Goal: Contribute content: Contribute content

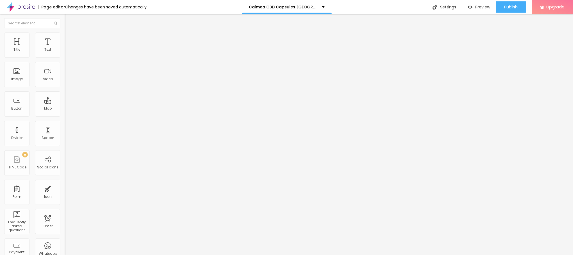
click at [65, 48] on span "Add image" at bounding box center [76, 46] width 23 height 5
click at [65, 34] on img at bounding box center [67, 35] width 5 height 5
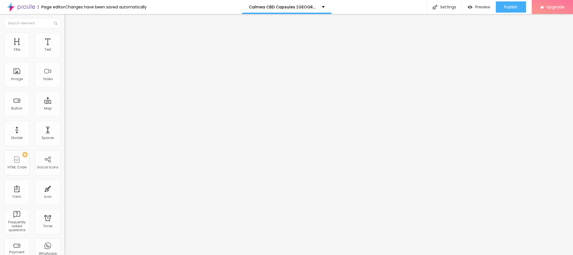
type input "95"
type input "90"
type input "85"
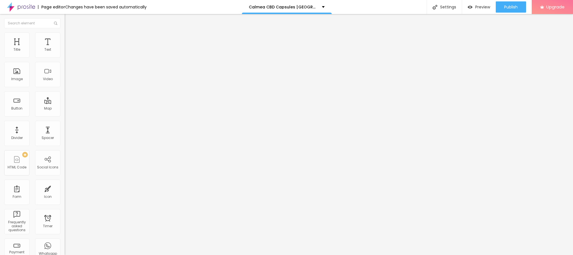
type input "85"
type input "80"
type input "75"
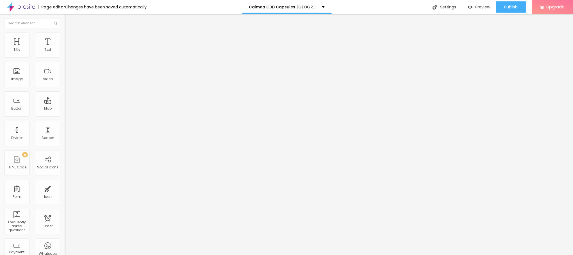
type input "70"
type input "65"
type input "50"
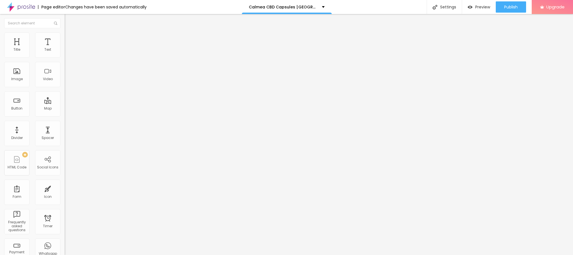
type input "50"
type input "45"
type input "40"
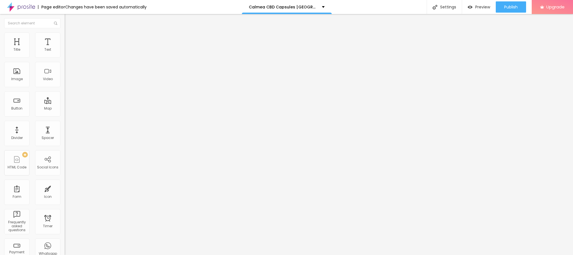
type input "35"
type input "30"
type input "25"
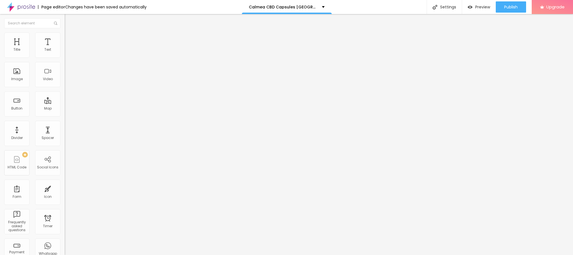
type input "25"
type input "20"
drag, startPoint x: 57, startPoint y: 61, endPoint x: 13, endPoint y: 60, distance: 44.6
type input "20"
click at [65, 58] on input "range" at bounding box center [83, 55] width 36 height 4
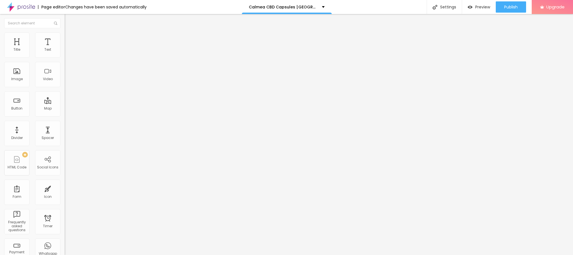
click at [65, 32] on img at bounding box center [67, 29] width 5 height 5
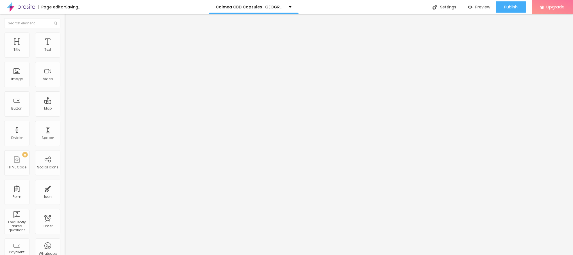
click at [65, 84] on div "Aspect Ratio" at bounding box center [97, 82] width 65 height 3
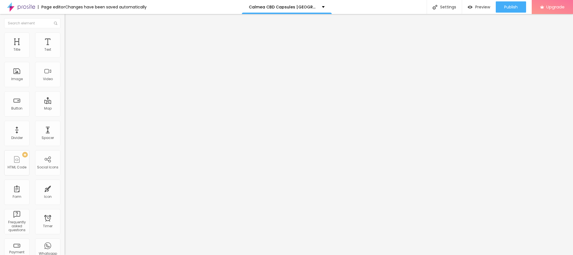
click at [65, 81] on div "Align" at bounding box center [97, 72] width 65 height 17
click at [65, 57] on input "text" at bounding box center [98, 54] width 67 height 6
paste input "Calmea CBD Capsules [GEOGRAPHIC_DATA]"
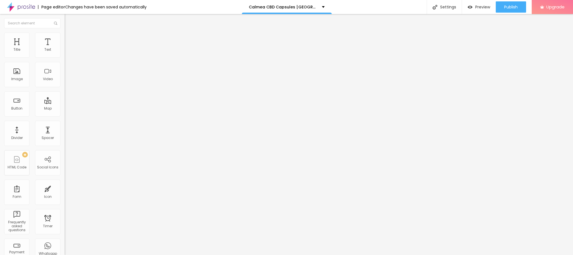
type input "Calmea CBD Capsules [GEOGRAPHIC_DATA]"
click at [65, 115] on input "https://" at bounding box center [98, 112] width 67 height 6
drag, startPoint x: 25, startPoint y: 152, endPoint x: 0, endPoint y: 141, distance: 27.2
click at [65, 128] on div "Change image Image description (Alt) Calmea CBD Capsules France Align Aspect Ra…" at bounding box center [97, 86] width 65 height 84
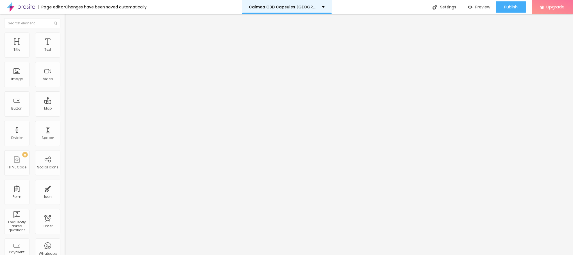
paste input "[DOMAIN_NAME][URL]"
type input "[URL][DOMAIN_NAME]"
click at [69, 19] on div "Edit Image" at bounding box center [83, 20] width 29 height 4
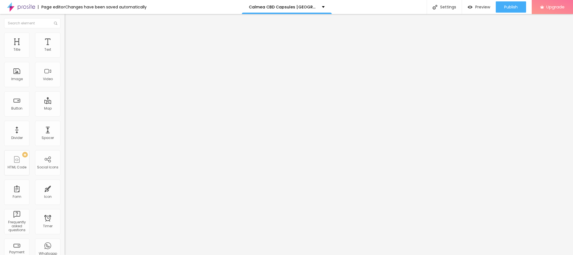
click at [65, 53] on input "Click me" at bounding box center [98, 50] width 67 height 6
drag, startPoint x: 14, startPoint y: 63, endPoint x: 161, endPoint y: 7, distance: 157.0
click at [65, 53] on input "Click me" at bounding box center [98, 50] width 67 height 6
paste input "👇😍Achetez Maintenant😍👇"
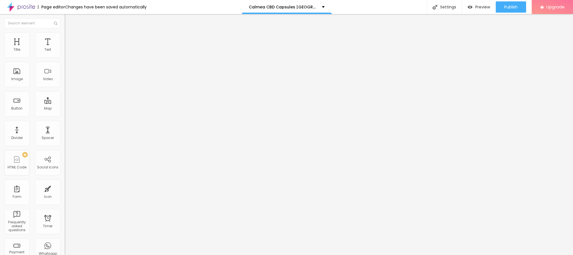
type input "👇😍Achetez Maintenant😍👇"
click at [65, 85] on span "Default" at bounding box center [71, 86] width 12 height 5
click at [65, 92] on span "Small" at bounding box center [70, 89] width 10 height 5
click at [65, 116] on input "https://" at bounding box center [98, 113] width 67 height 6
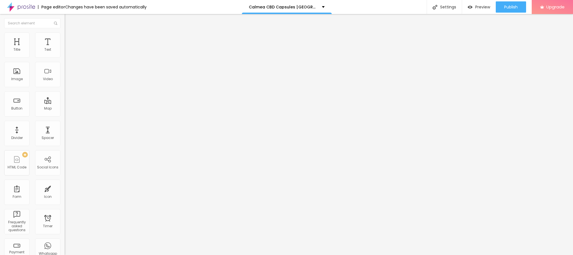
click at [65, 116] on input "https://" at bounding box center [98, 113] width 67 height 6
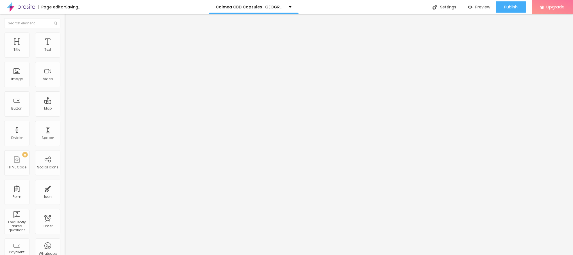
drag, startPoint x: 15, startPoint y: 147, endPoint x: 44, endPoint y: 145, distance: 28.7
click at [65, 116] on input "https://" at bounding box center [98, 113] width 67 height 6
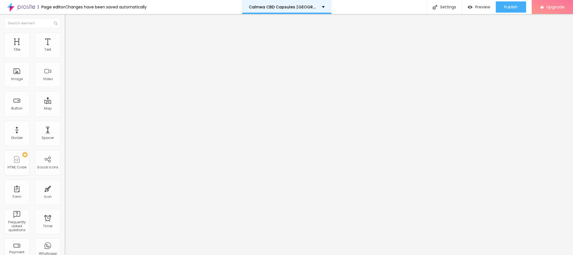
paste input "[DOMAIN_NAME][URL]"
type input "[URL][DOMAIN_NAME]"
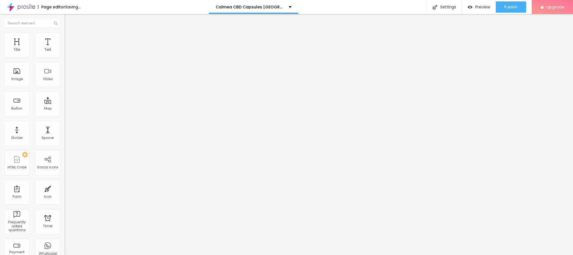
scroll to position [0, 0]
click at [69, 19] on div "Edit Button" at bounding box center [84, 20] width 30 height 4
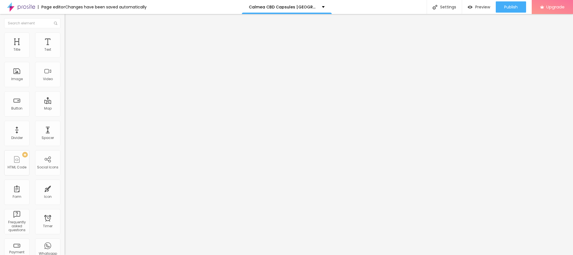
click at [67, 81] on icon "button" at bounding box center [68, 79] width 3 height 3
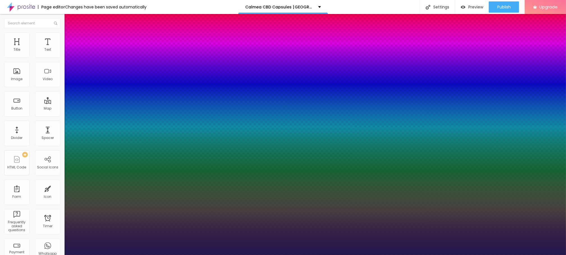
type input "29"
type input "1"
type input "32"
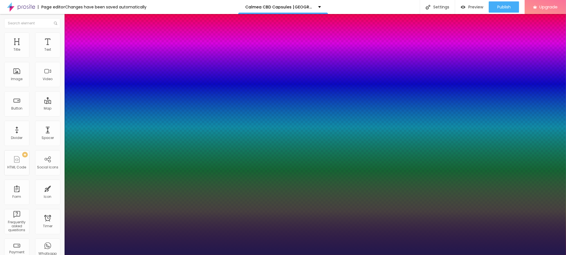
type input "1"
type input "33"
type input "1"
type input "35"
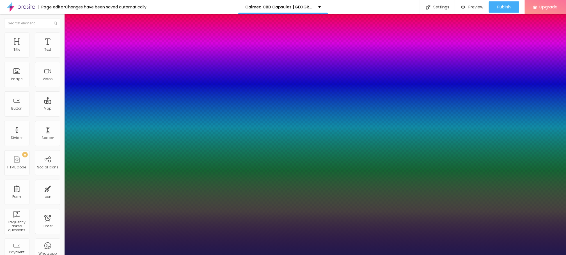
type input "35"
type input "1"
type input "36"
type input "1"
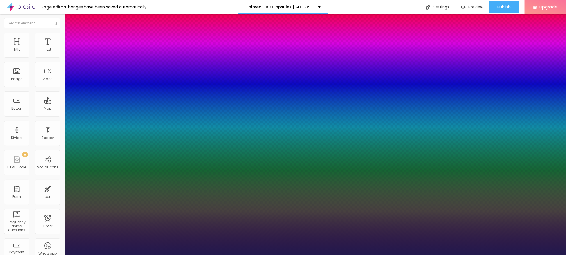
type input "37"
type input "1"
type input "38"
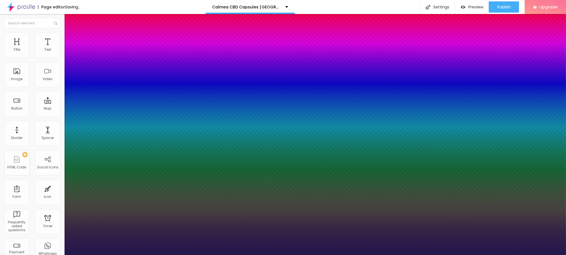
type input "1"
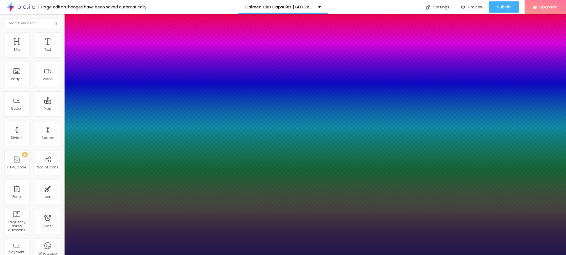
type input "41"
type input "1"
type input "42"
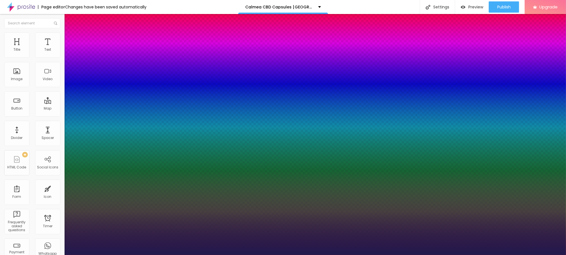
type input "1"
type input "43"
type input "1"
type input "44"
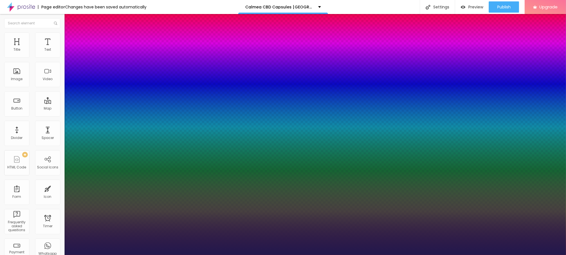
type input "44"
type input "1"
drag, startPoint x: 76, startPoint y: 159, endPoint x: 88, endPoint y: 159, distance: 12.6
type input "44"
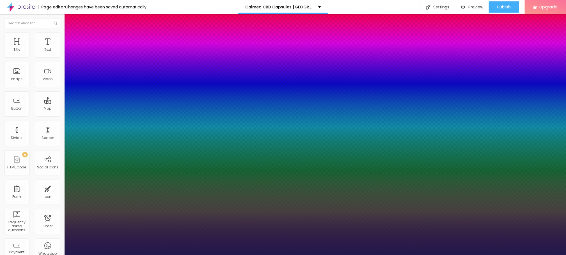
click at [291, 255] on div at bounding box center [283, 255] width 566 height 0
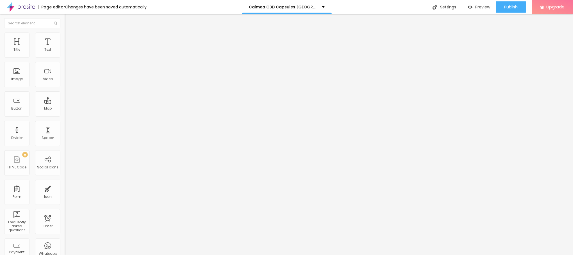
click at [67, 52] on icon "button" at bounding box center [68, 50] width 3 height 3
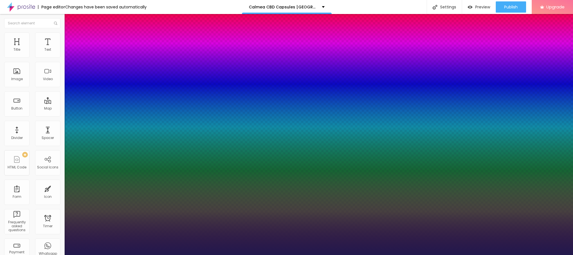
type input "1"
drag, startPoint x: 74, startPoint y: 93, endPoint x: 77, endPoint y: 94, distance: 3.5
type input "17"
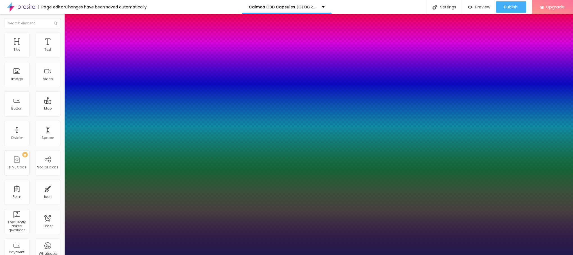
type input "1"
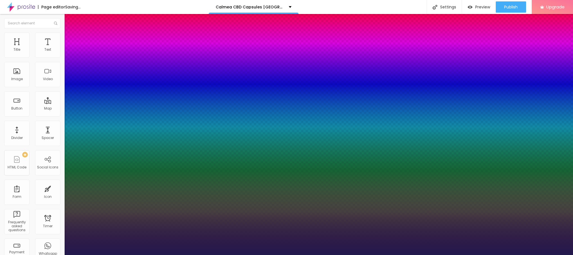
type input "18"
type input "1"
type input "21"
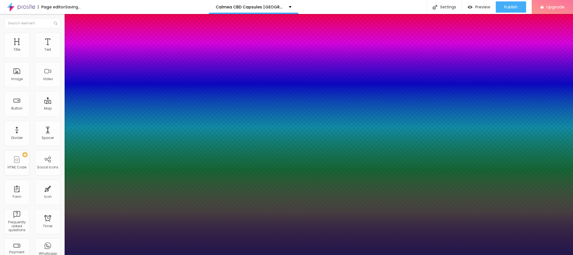
type input "1"
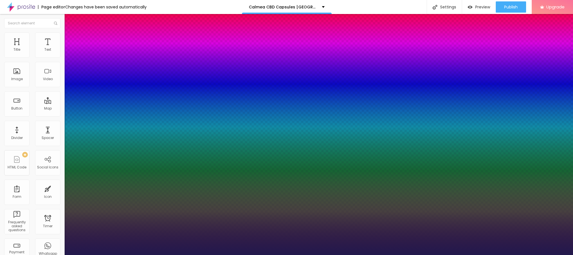
type input "21"
click at [239, 255] on div at bounding box center [286, 255] width 573 height 0
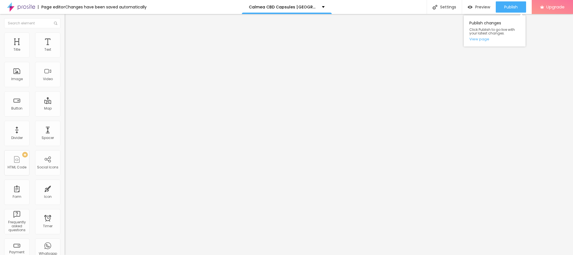
click at [517, 0] on div "Publish Publish changes Click Publish to go live with your latest changes. View…" at bounding box center [510, 7] width 30 height 14
click at [514, 5] on span "Publish" at bounding box center [510, 7] width 13 height 4
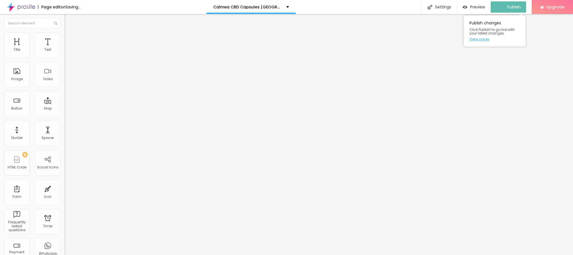
click at [473, 38] on link "View page" at bounding box center [494, 39] width 51 height 4
